Goal: Transaction & Acquisition: Purchase product/service

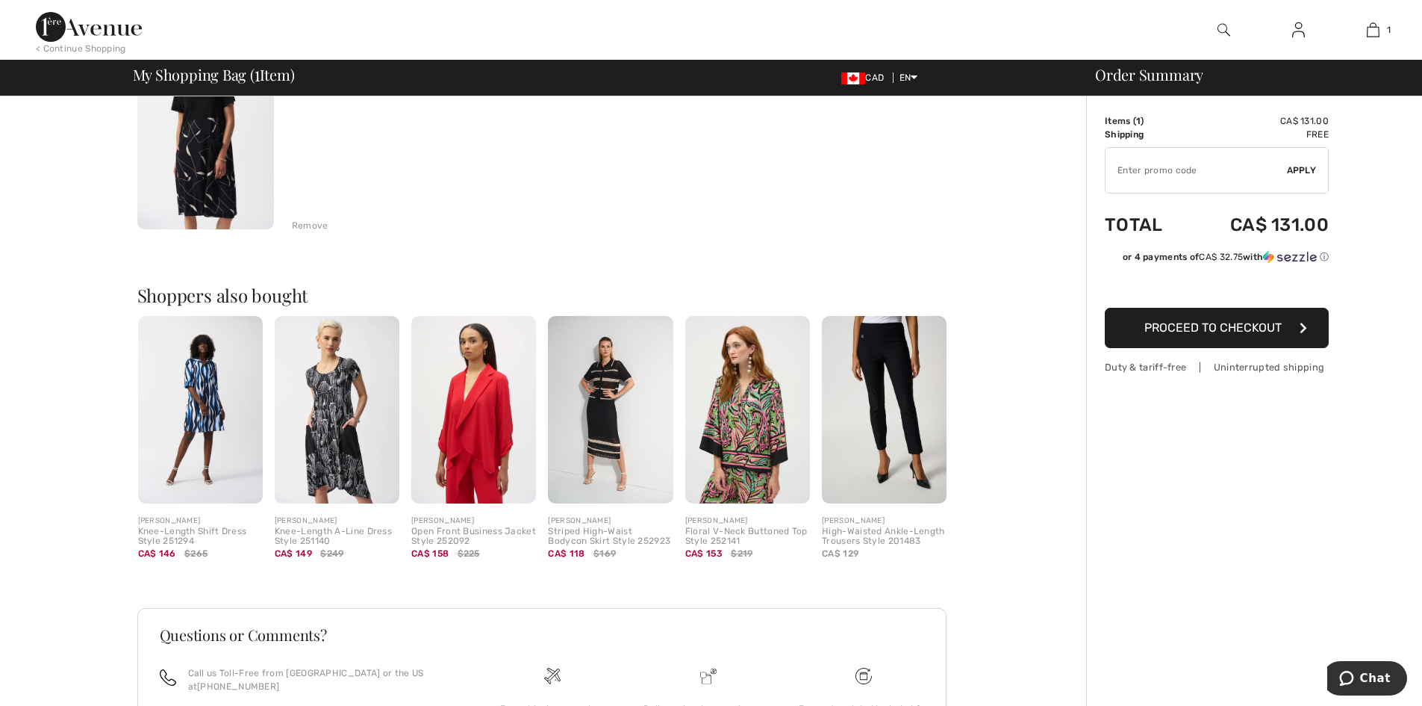
scroll to position [332, 0]
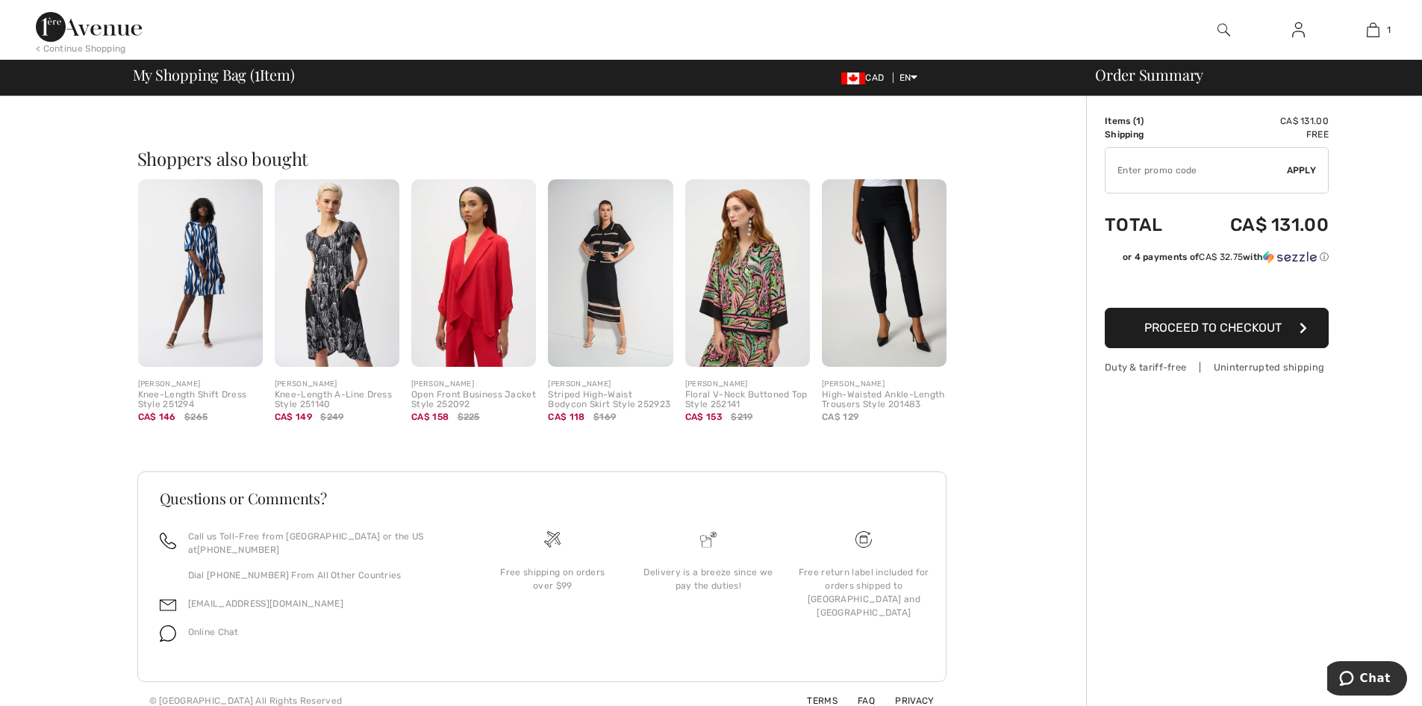
click at [612, 244] on img at bounding box center [610, 272] width 125 height 187
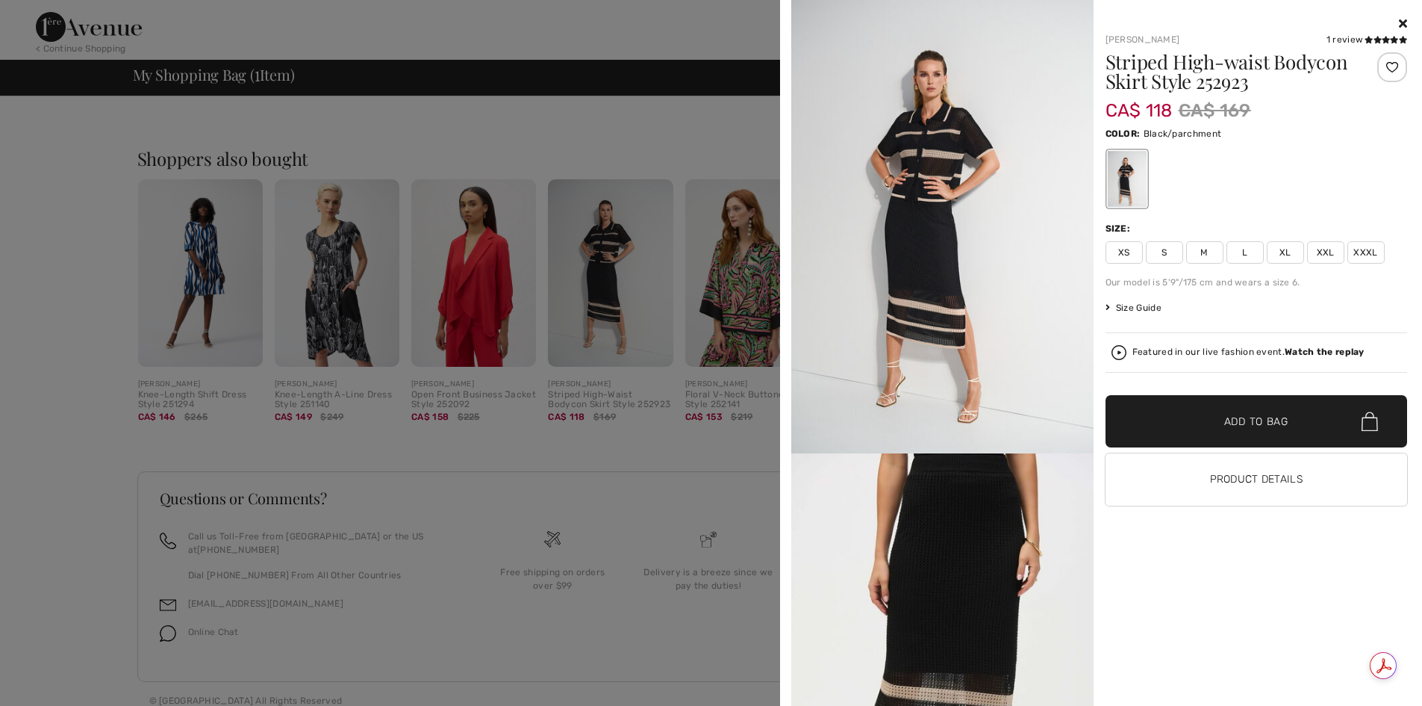
click at [1400, 19] on icon at bounding box center [1403, 23] width 8 height 12
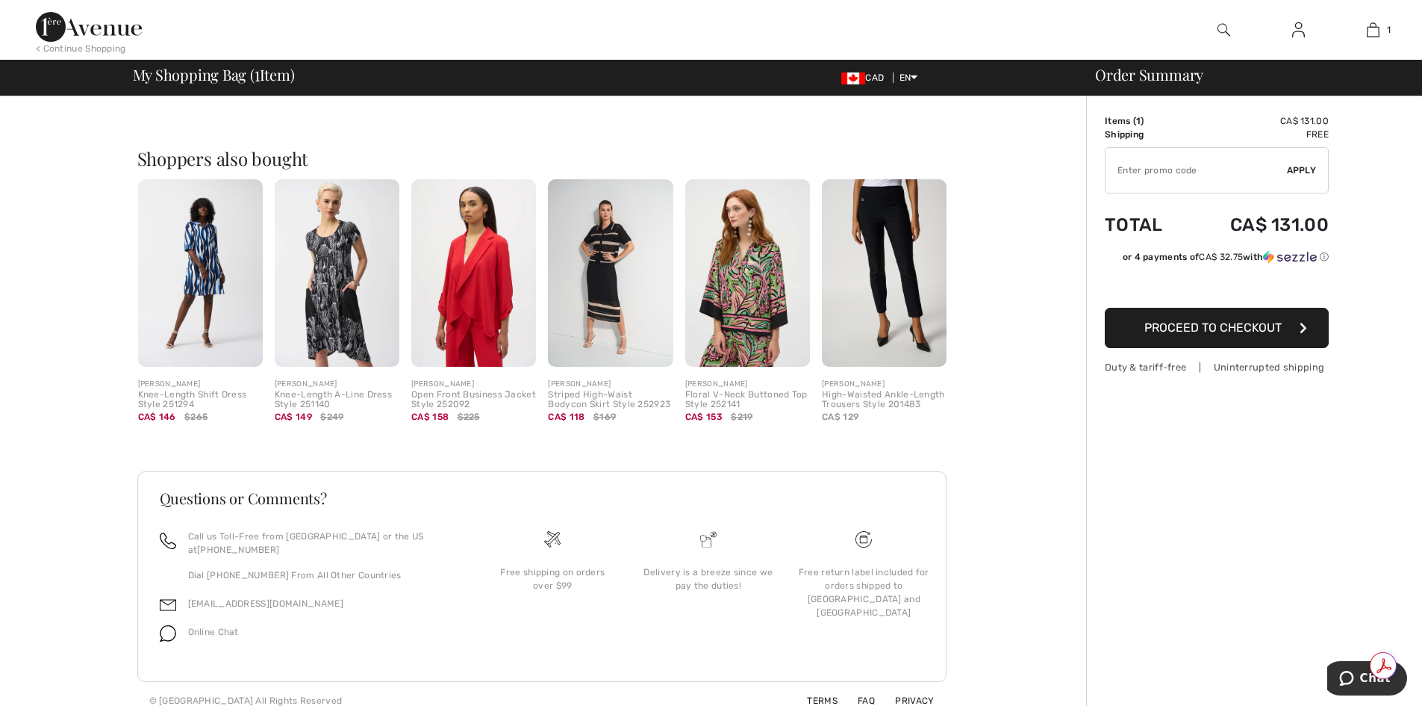
click at [213, 262] on img at bounding box center [200, 272] width 125 height 187
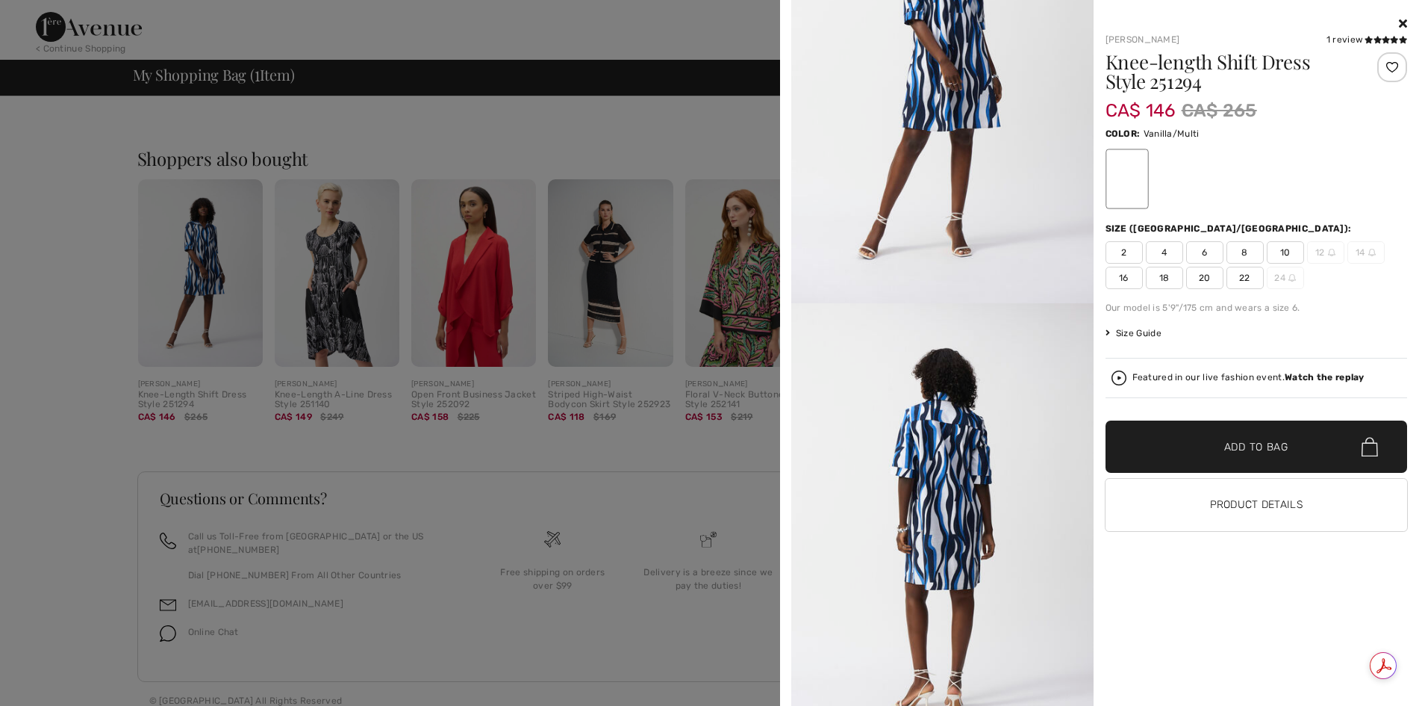
scroll to position [0, 0]
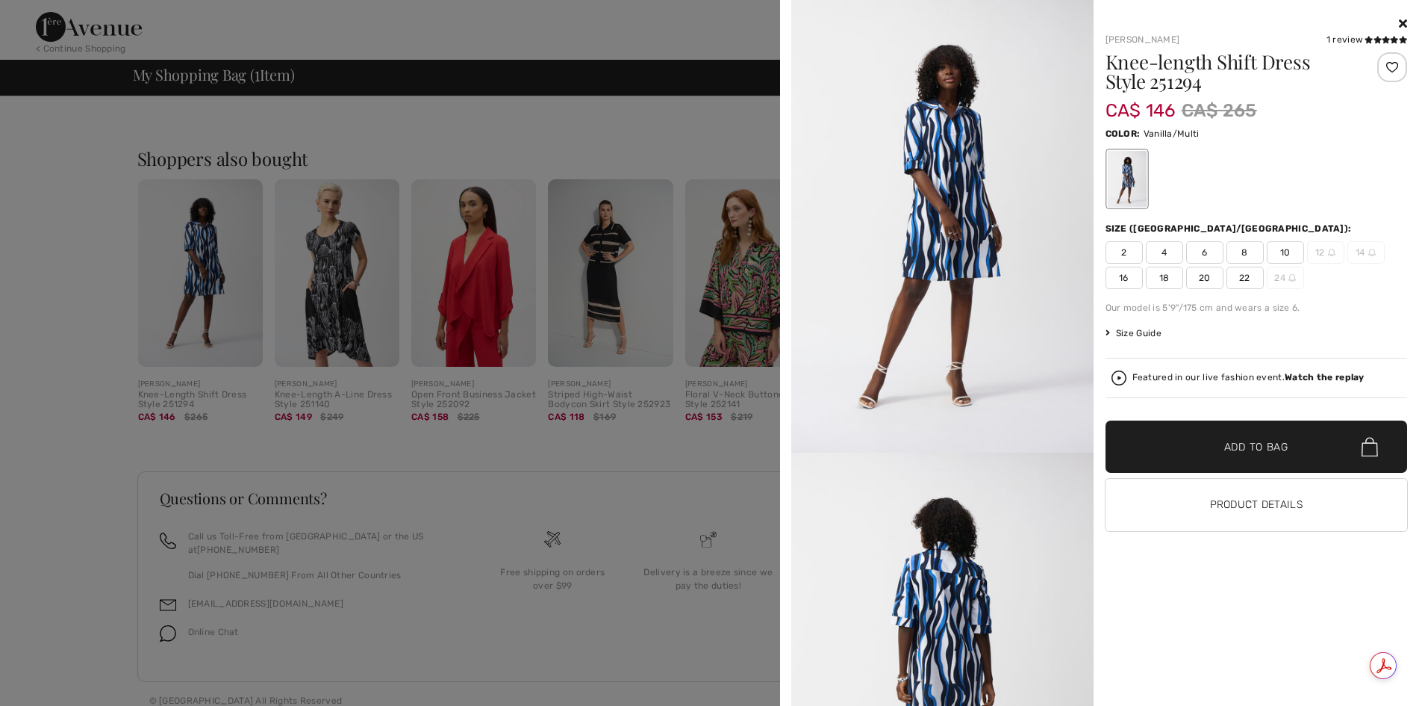
click at [1402, 23] on icon at bounding box center [1403, 23] width 8 height 12
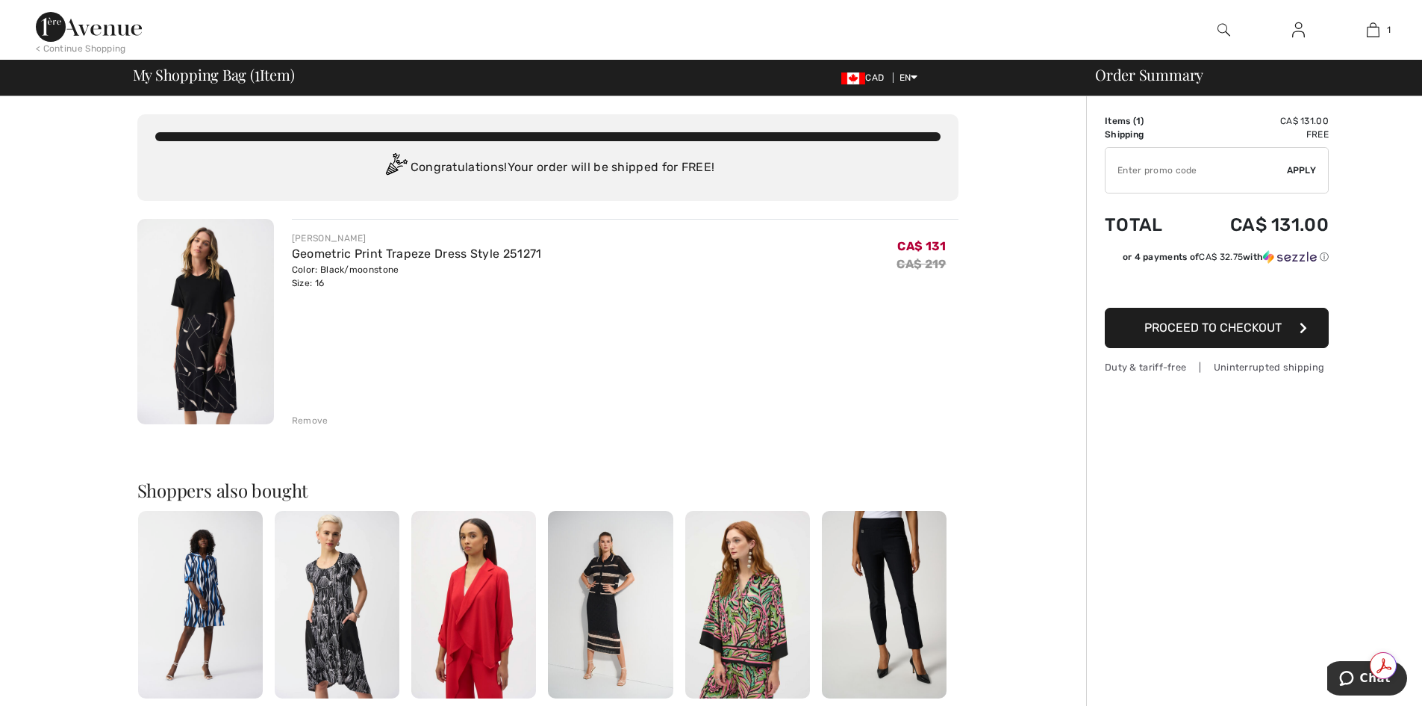
click at [301, 419] on div "Remove" at bounding box center [310, 420] width 37 height 13
